Goal: Navigation & Orientation: Find specific page/section

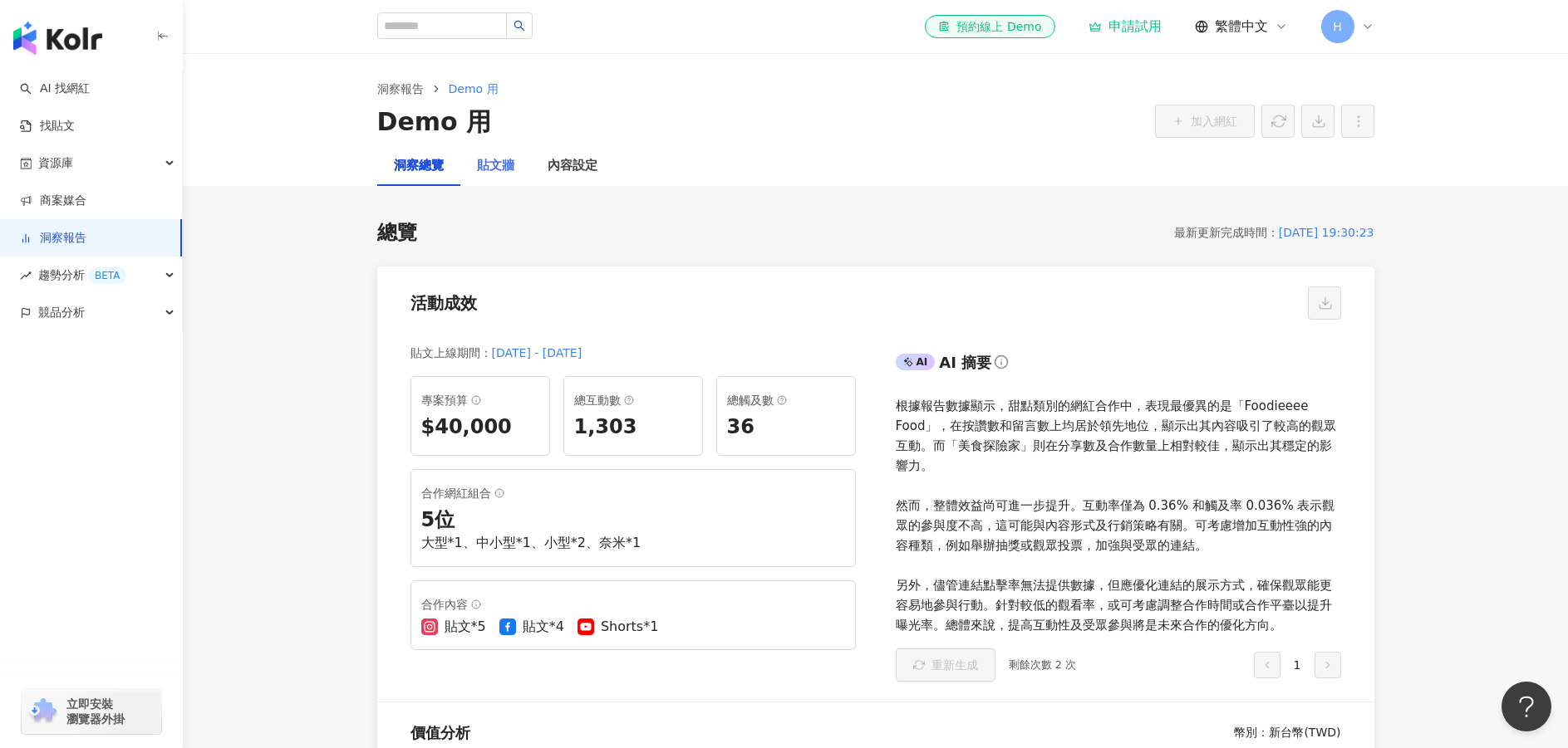
click at [505, 177] on div "貼文牆" at bounding box center [495, 165] width 71 height 39
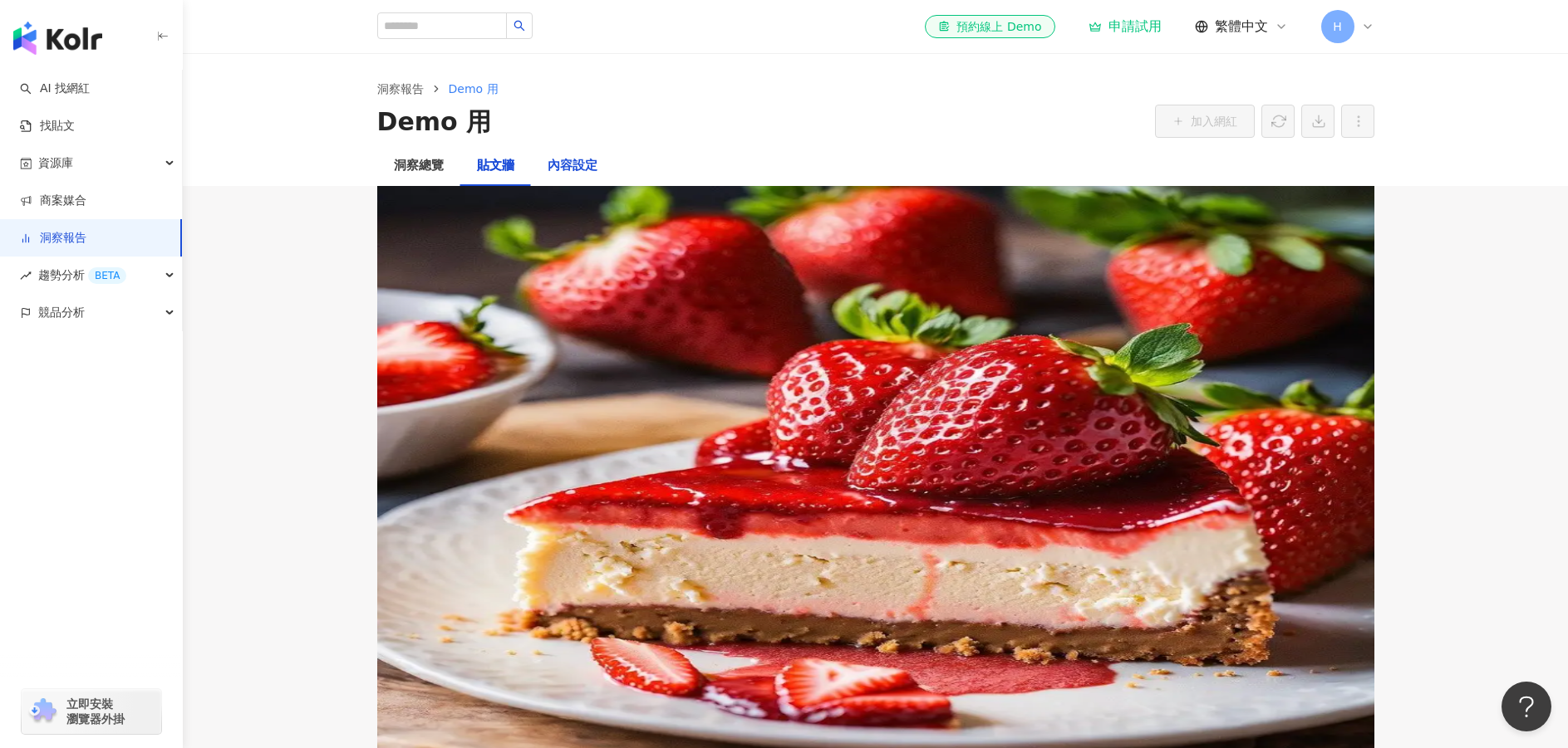
click at [570, 173] on div "內容設定" at bounding box center [572, 166] width 50 height 20
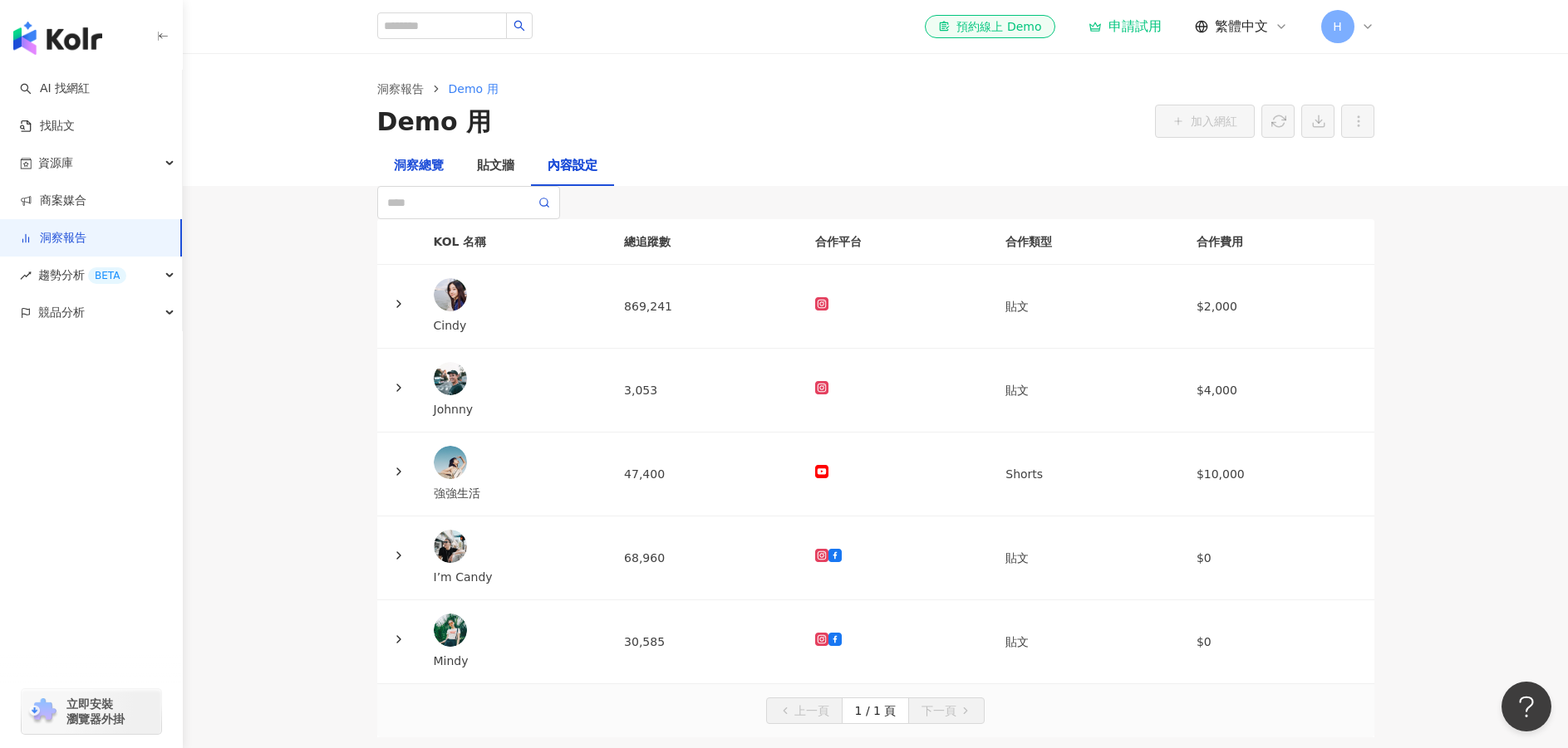
click at [440, 175] on div "洞察總覽" at bounding box center [419, 166] width 50 height 20
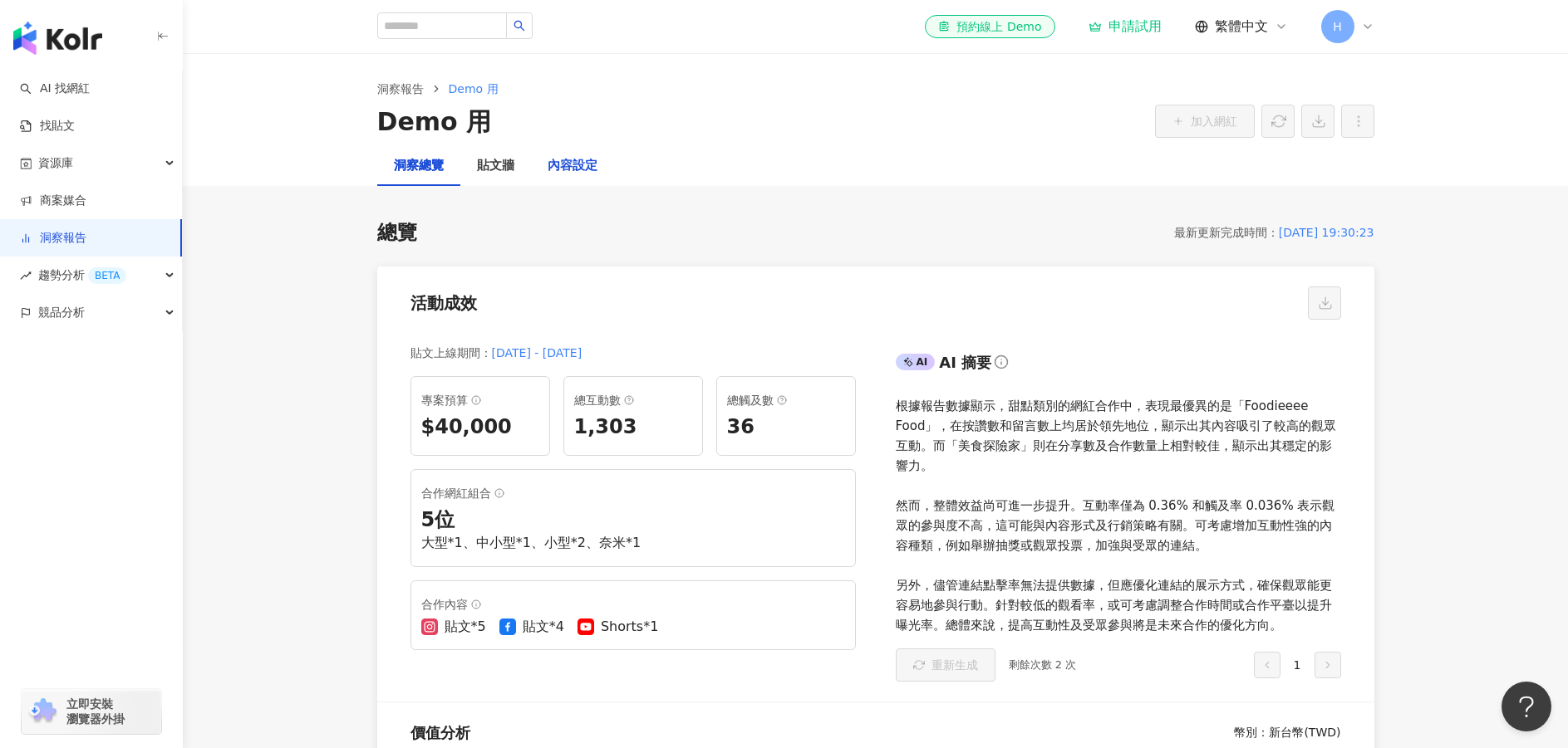
click at [566, 171] on div "內容設定" at bounding box center [572, 166] width 50 height 20
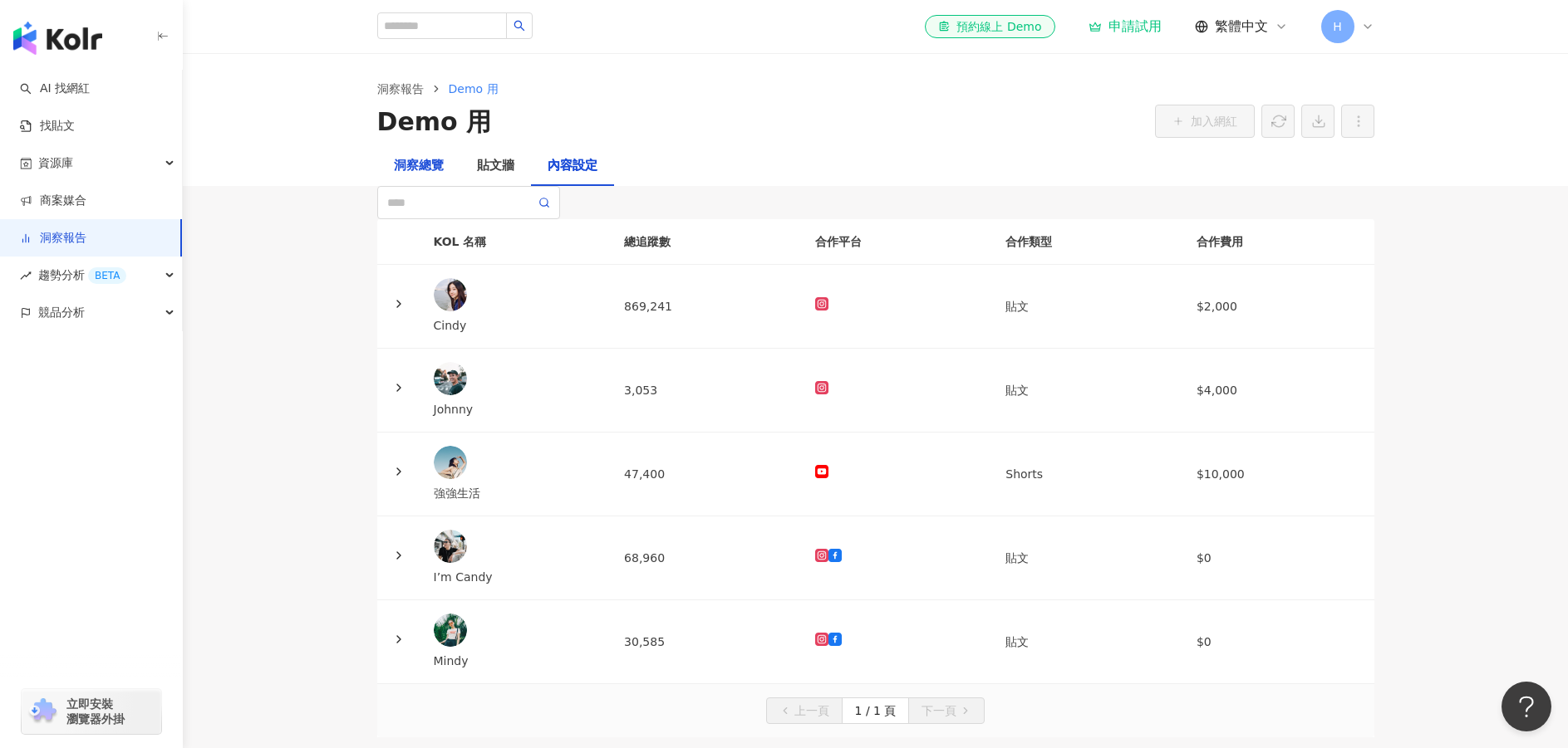
click at [413, 171] on div "洞察總覽" at bounding box center [419, 166] width 50 height 20
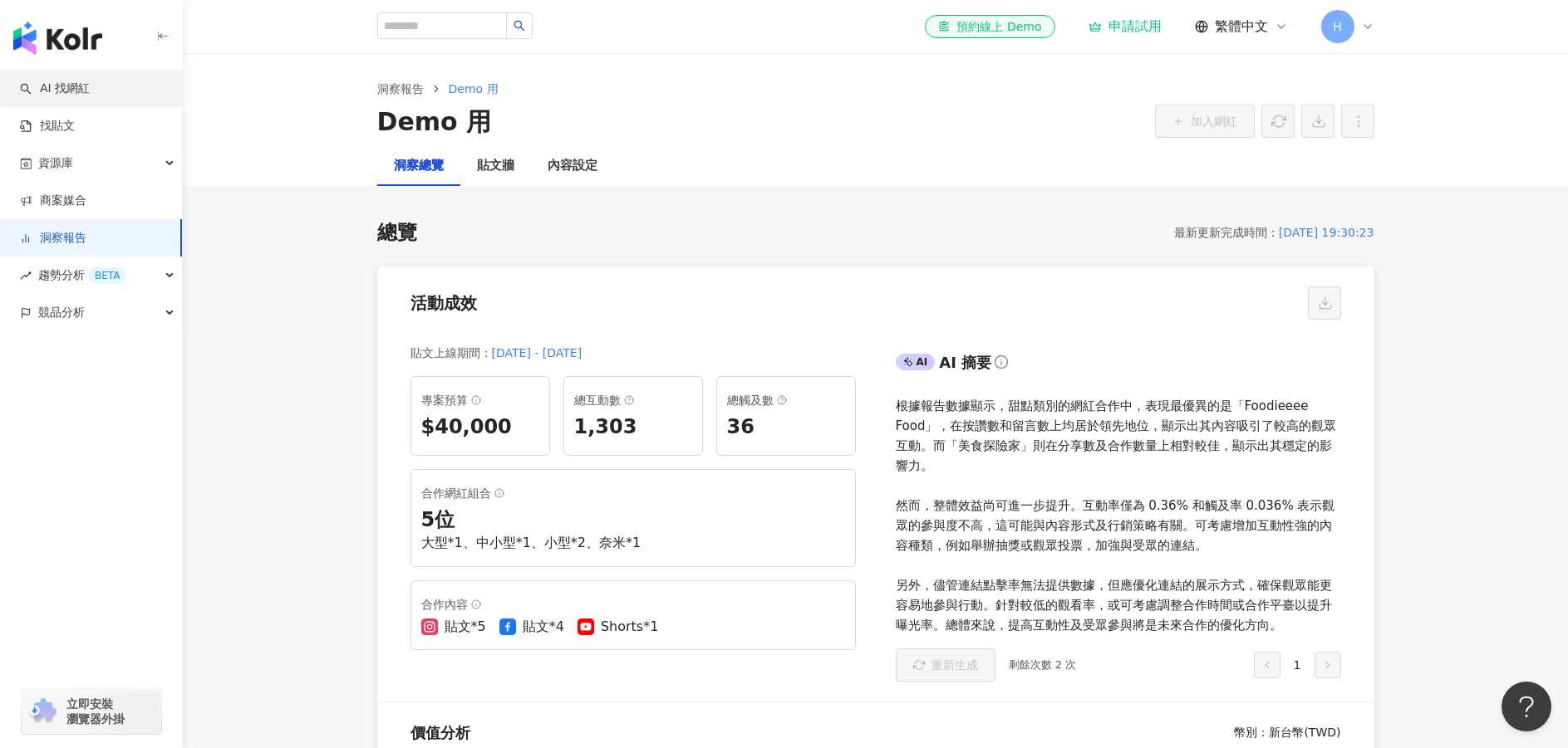
click at [89, 85] on link "AI 找網紅" at bounding box center [55, 89] width 70 height 17
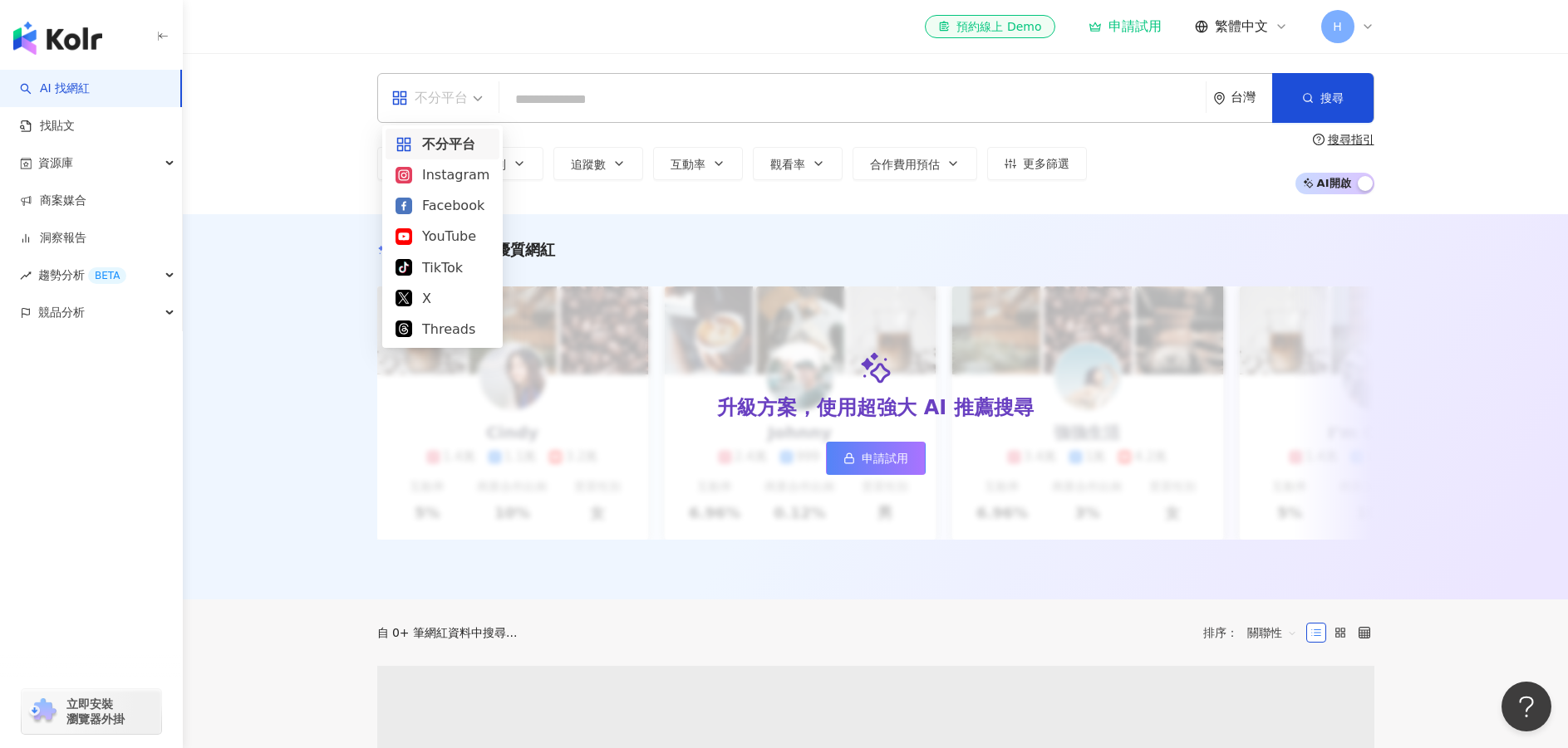
click at [474, 101] on span "不分平台" at bounding box center [437, 97] width 92 height 27
click at [326, 328] on div "AI 推薦 ： 精選優質網紅 升級方案，使用超強大 AI 推薦搜尋 申請試用 Cindy 1.4萬 1.1萬 3.2萬 互動率 5% 商業合作比例 10% 受…" at bounding box center [875, 407] width 1385 height 385
